Goal: Information Seeking & Learning: Learn about a topic

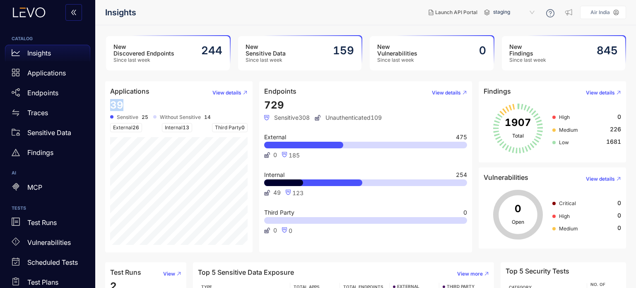
drag, startPoint x: 112, startPoint y: 107, endPoint x: 121, endPoint y: 107, distance: 8.7
click at [121, 107] on span "39" at bounding box center [116, 105] width 13 height 12
drag, startPoint x: 266, startPoint y: 103, endPoint x: 285, endPoint y: 105, distance: 18.3
click at [285, 105] on div "729 Sensitive 308 Unauthenticated 109 External 475 0 185 Internal 254 49 123 Th…" at bounding box center [365, 173] width 203 height 148
click at [250, 19] on nav "Insights" at bounding box center [263, 12] width 317 height 15
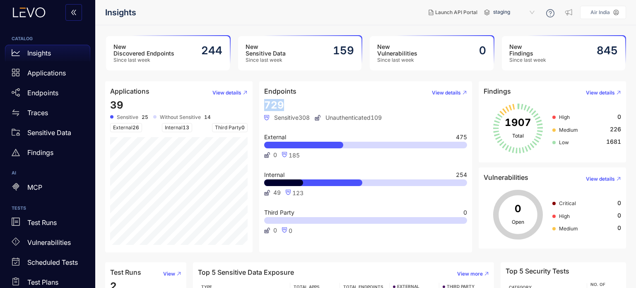
drag, startPoint x: 264, startPoint y: 104, endPoint x: 288, endPoint y: 106, distance: 24.1
click at [288, 106] on div "729 Sensitive 308 Unauthenticated 109 External 475 0 185 Internal 254 49 123 Th…" at bounding box center [365, 173] width 203 height 148
click at [285, 105] on div "729 Sensitive 308 Unauthenticated 109 External 475 0 185 Internal 254 49 123 Th…" at bounding box center [365, 173] width 203 height 148
drag, startPoint x: 128, startPoint y: 104, endPoint x: 108, endPoint y: 105, distance: 19.9
click at [108, 105] on article "Applications View details 39 Sensitive 25 Without Sensitive 14 External 26 Inte…" at bounding box center [178, 166] width 147 height 171
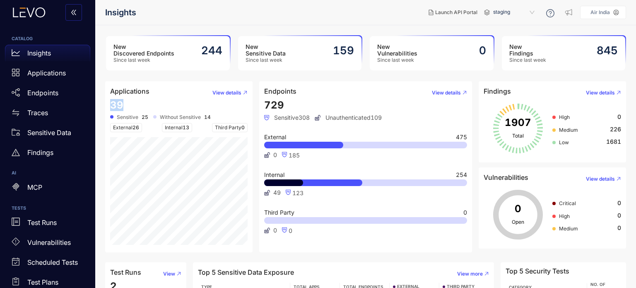
click at [128, 101] on div "39 Sensitive 25 Without Sensitive 14 External 26 Internal 13 Third Party 0 Thir…" at bounding box center [179, 171] width 138 height 145
drag, startPoint x: 124, startPoint y: 104, endPoint x: 111, endPoint y: 104, distance: 13.3
click at [111, 104] on div "39 Sensitive 25 Without Sensitive 14 External 26 Internal 13 Third Party 0 Thir…" at bounding box center [179, 171] width 138 height 145
click at [162, 106] on div "39 Sensitive 25 Without Sensitive 14 External 26 Internal 13 Third Party 0 Thir…" at bounding box center [179, 171] width 138 height 145
drag, startPoint x: 112, startPoint y: 101, endPoint x: 122, endPoint y: 101, distance: 9.5
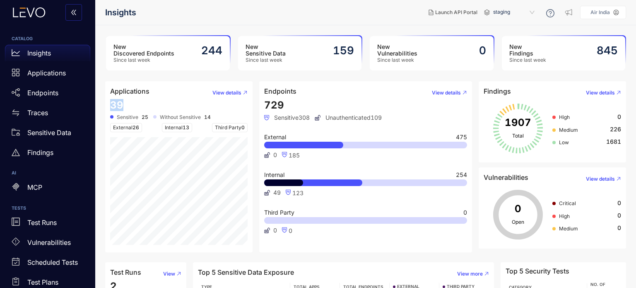
click at [122, 101] on span "39" at bounding box center [116, 105] width 13 height 12
click at [144, 100] on div "39 Sensitive 25 Without Sensitive 14 External 26 Internal 13 Third Party 0 Thir…" at bounding box center [179, 171] width 138 height 145
drag, startPoint x: 277, startPoint y: 105, endPoint x: 262, endPoint y: 104, distance: 15.0
click at [262, 104] on article "Endpoints View details 729 Sensitive 308 Unauthenticated 109 External 475 0 185…" at bounding box center [365, 166] width 213 height 171
click at [419, 94] on header "Endpoints View details" at bounding box center [365, 92] width 203 height 13
